Goal: Transaction & Acquisition: Register for event/course

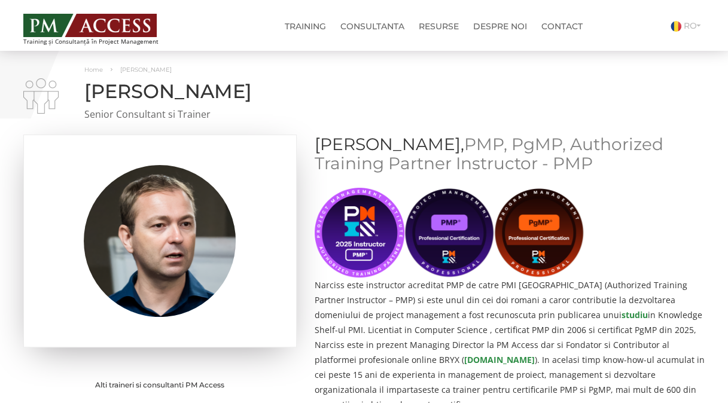
click at [124, 25] on img at bounding box center [89, 25] width 133 height 23
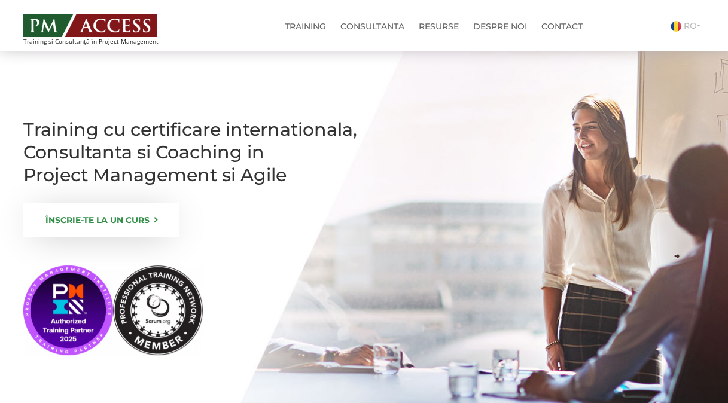
click at [134, 237] on link "ÎNSCRIE-TE LA UN CURS" at bounding box center [101, 220] width 156 height 34
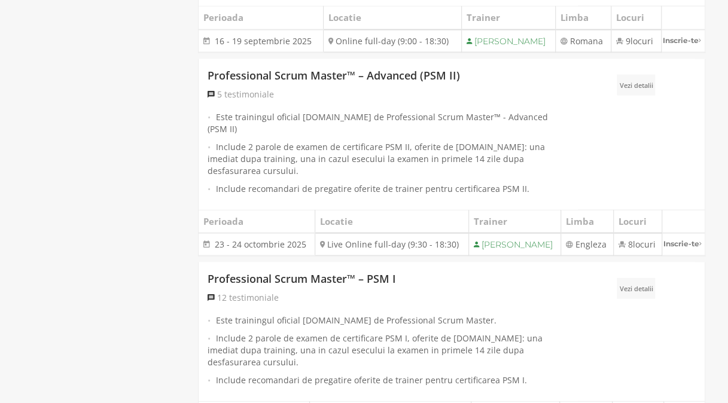
scroll to position [1017, 0]
